Goal: Browse casually

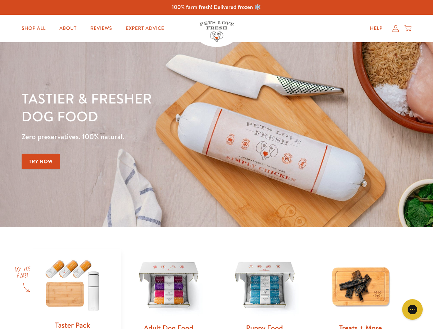
click at [217, 165] on div "Tastier & fresher dog food Zero preservatives. 100% natural. Try Now" at bounding box center [152, 135] width 260 height 91
click at [413, 310] on icon "Open gorgias live chat" at bounding box center [412, 309] width 7 height 7
